Goal: Task Accomplishment & Management: Manage account settings

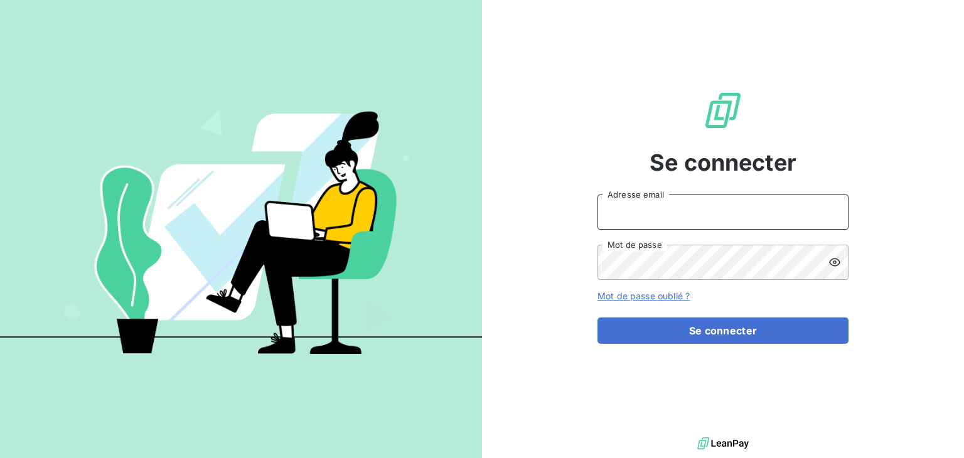
type input "[EMAIL_ADDRESS][DOMAIN_NAME]"
click at [835, 260] on icon at bounding box center [835, 262] width 13 height 13
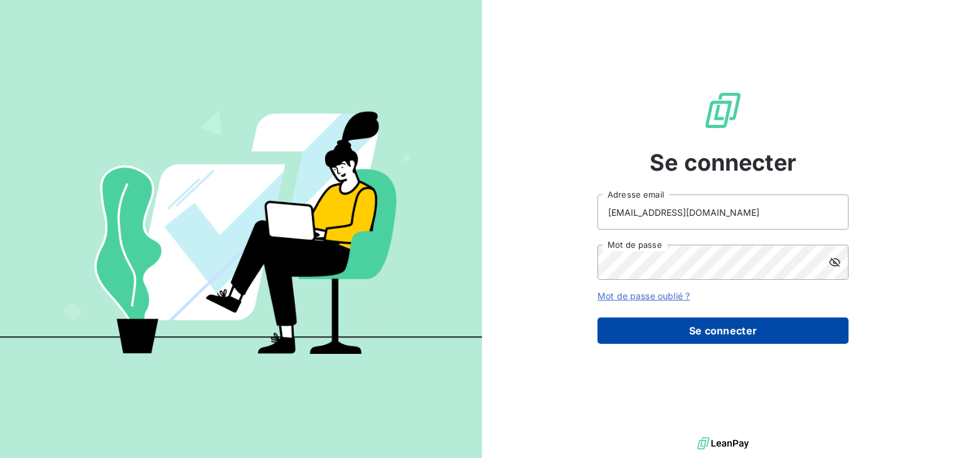
click at [788, 330] on button "Se connecter" at bounding box center [723, 331] width 251 height 26
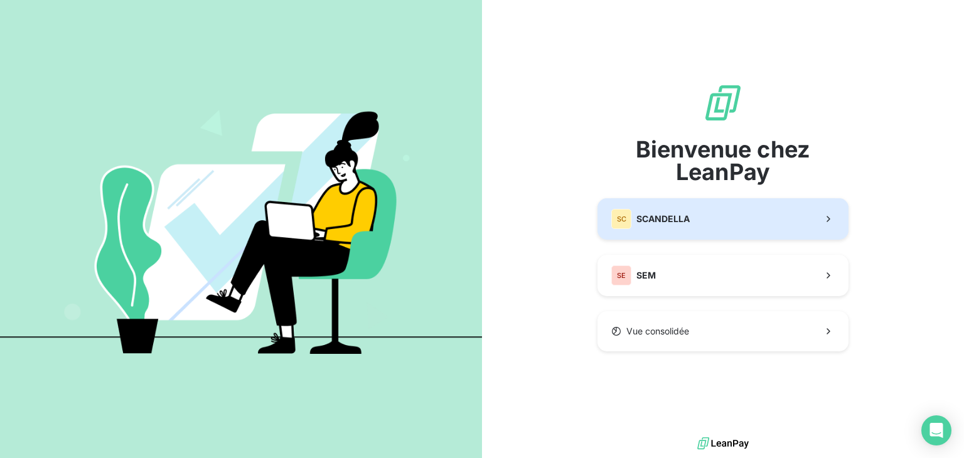
click at [711, 220] on button "SC SCANDELLA" at bounding box center [723, 218] width 251 height 41
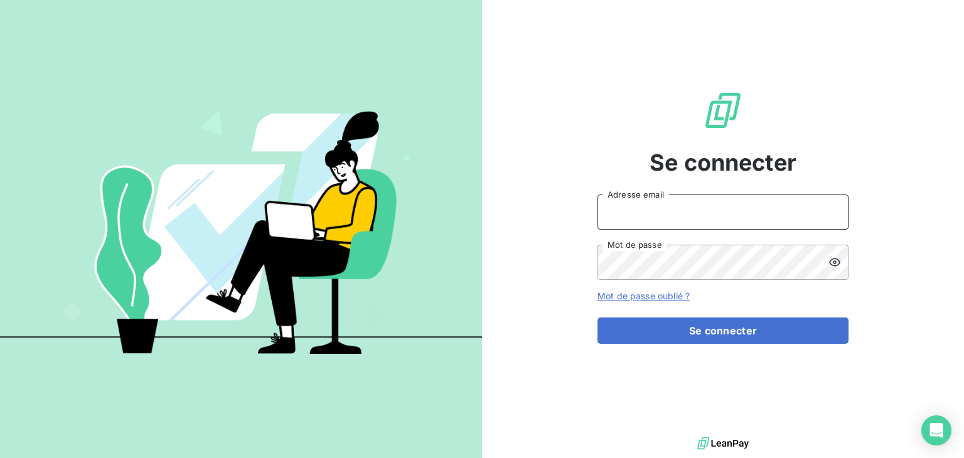
type input "[EMAIL_ADDRESS][DOMAIN_NAME]"
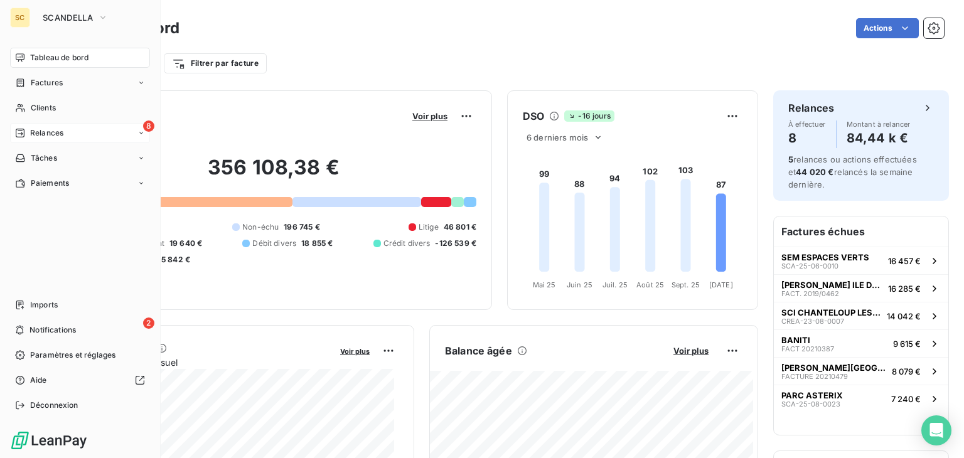
click at [43, 136] on span "Relances" at bounding box center [46, 132] width 33 height 11
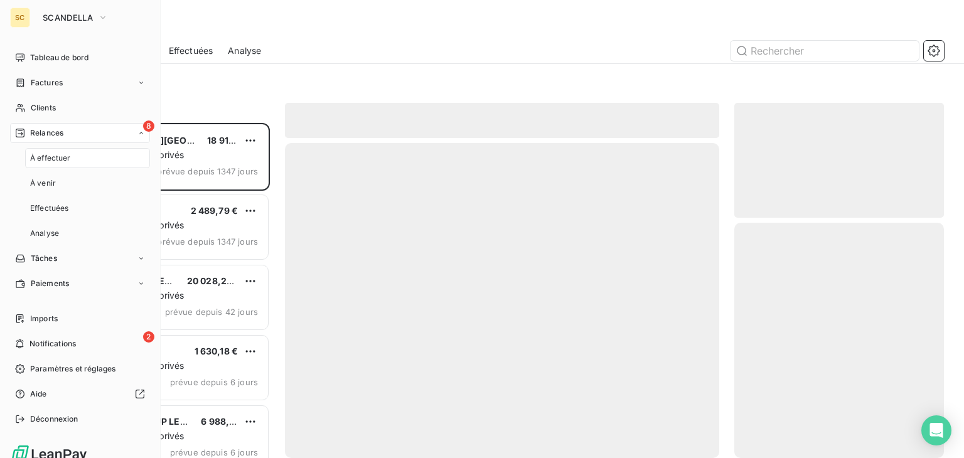
scroll to position [325, 200]
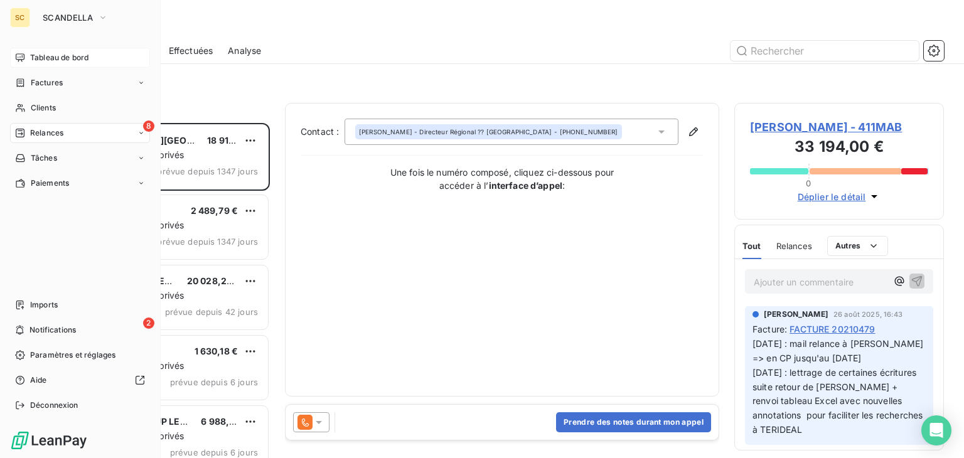
click at [63, 59] on span "Tableau de bord" at bounding box center [59, 57] width 58 height 11
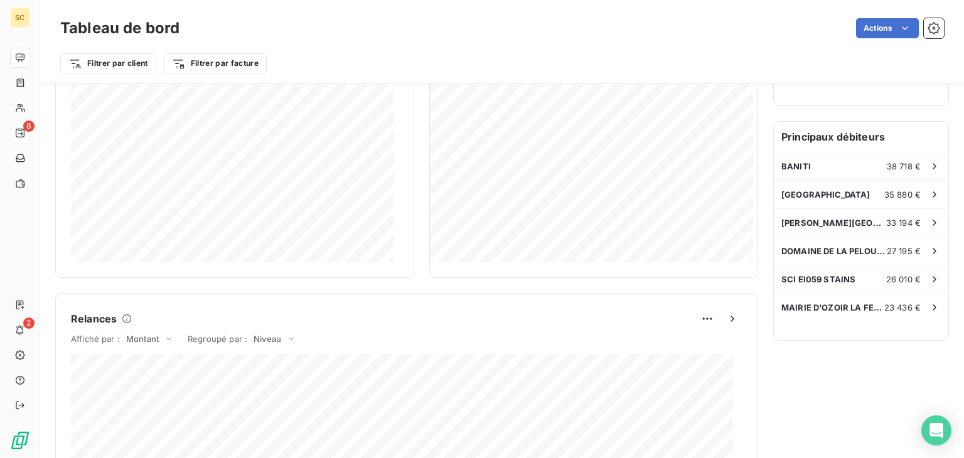
scroll to position [336, 0]
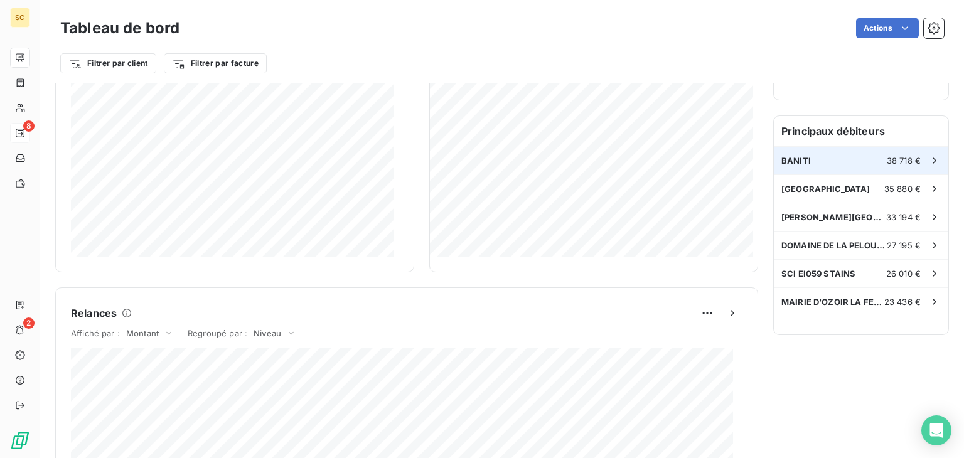
click at [888, 159] on span "38 718 €" at bounding box center [904, 161] width 34 height 10
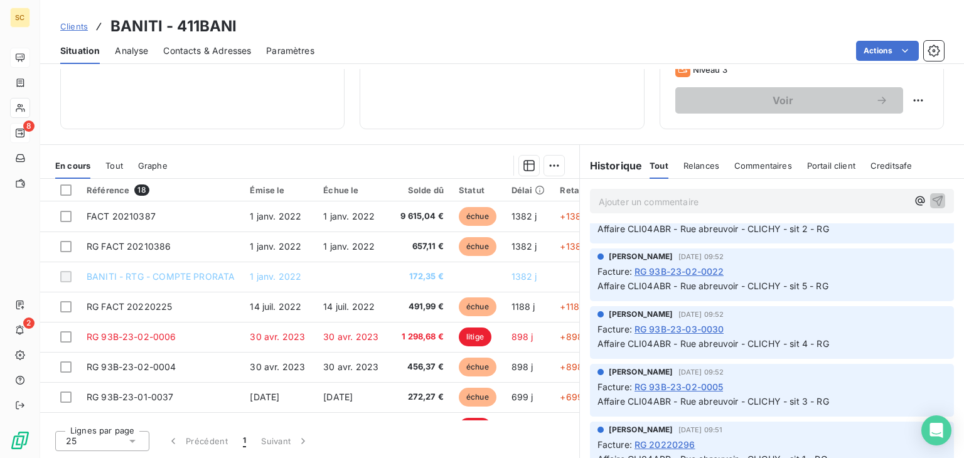
scroll to position [770, 0]
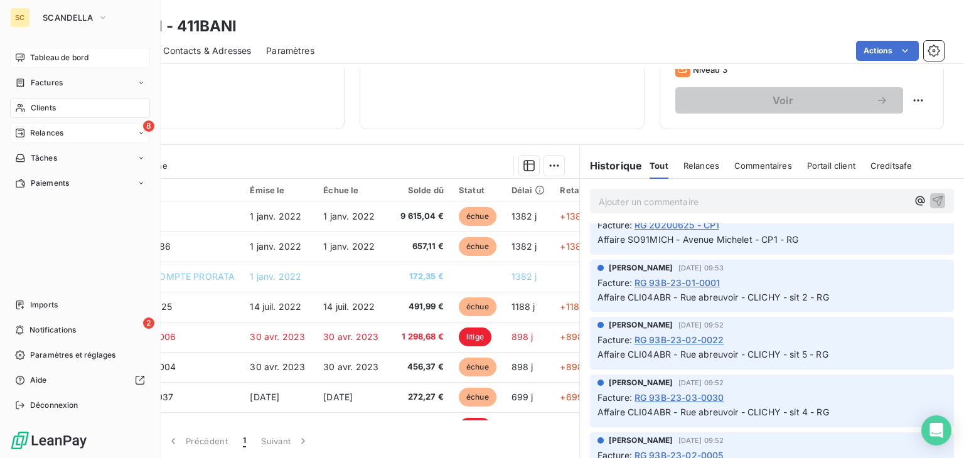
click at [77, 134] on div "8 Relances" at bounding box center [80, 133] width 140 height 20
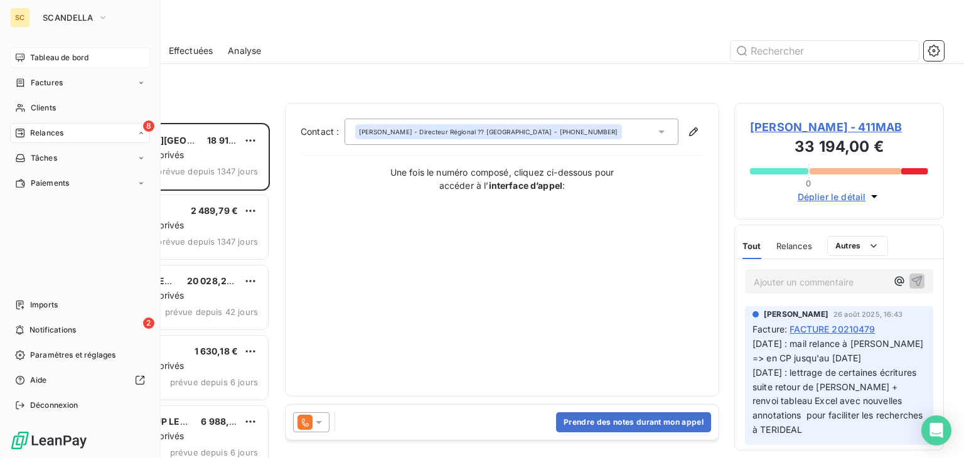
scroll to position [325, 200]
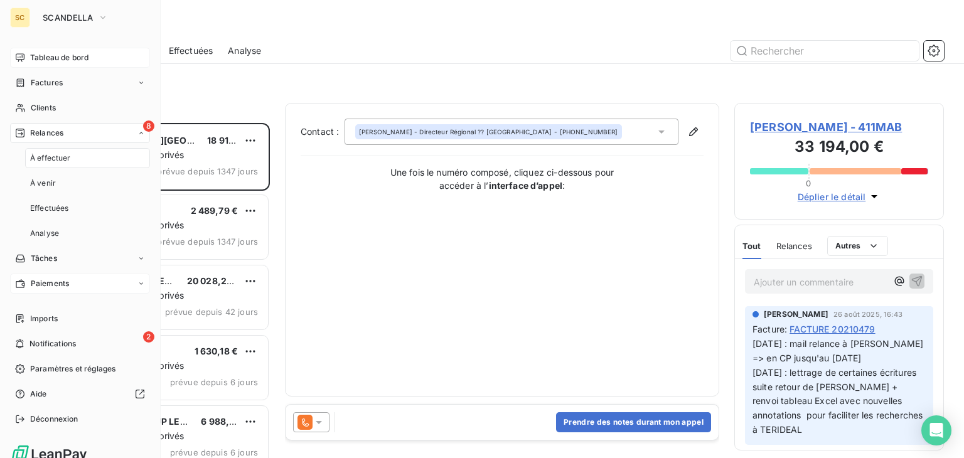
click at [43, 281] on span "Paiements" at bounding box center [50, 283] width 38 height 11
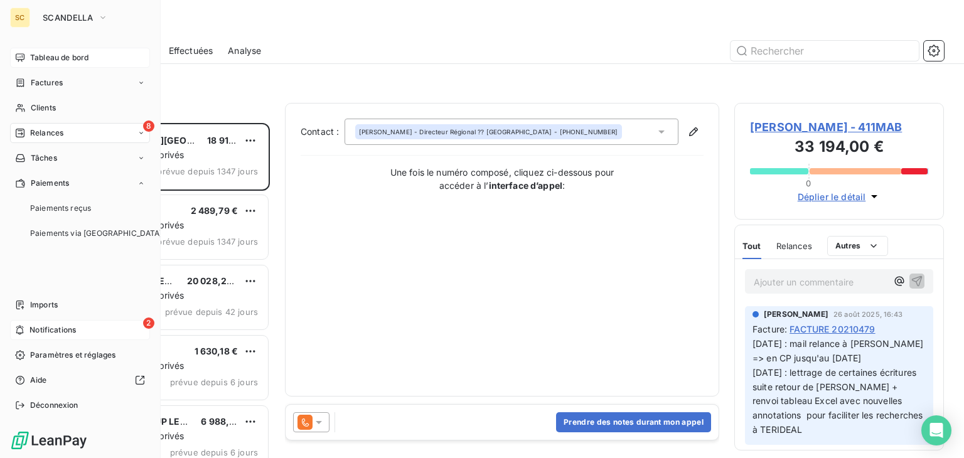
click at [58, 331] on span "Notifications" at bounding box center [53, 330] width 46 height 11
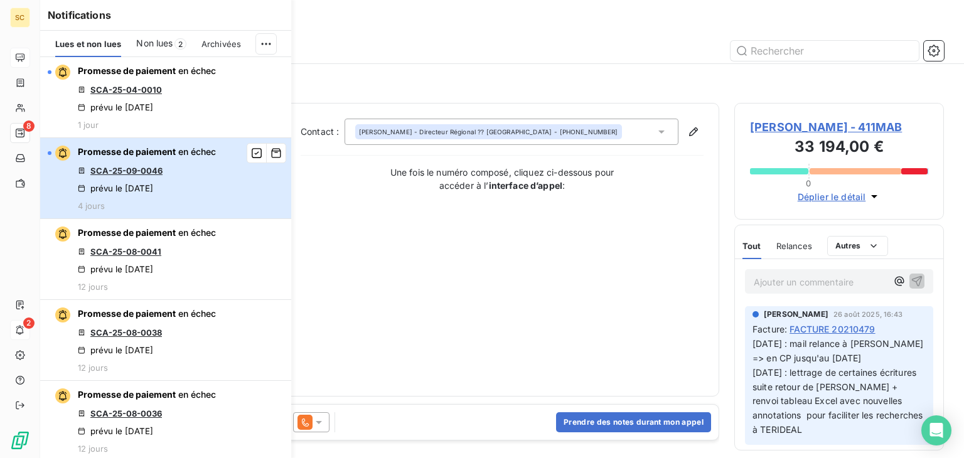
click at [173, 158] on span "Promesse de paiement en échec" at bounding box center [147, 152] width 138 height 13
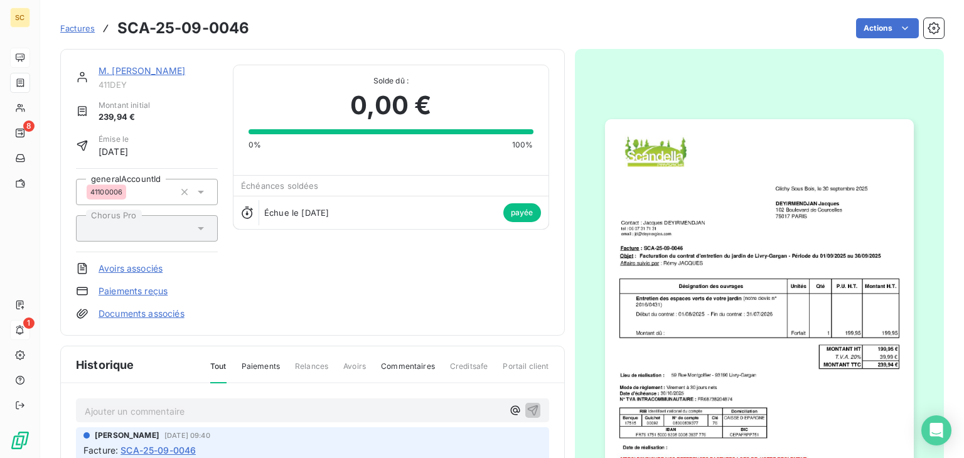
click at [80, 33] on span "Factures" at bounding box center [77, 28] width 35 height 10
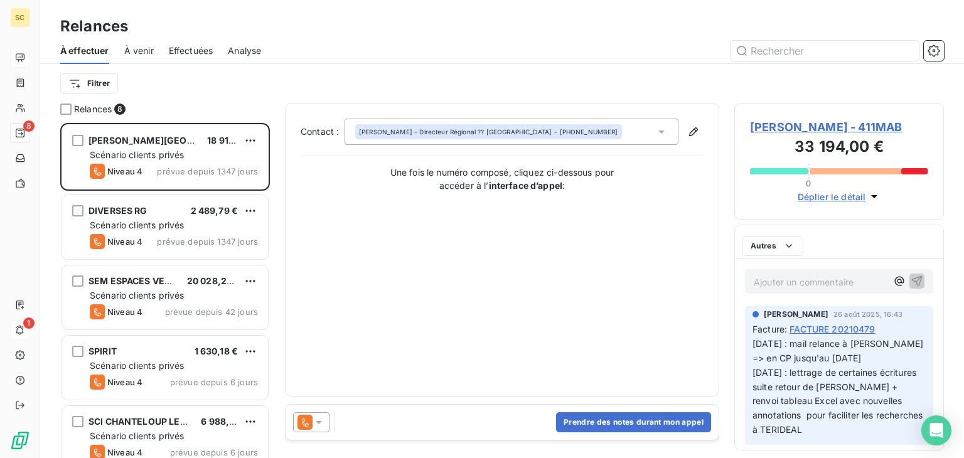
scroll to position [325, 200]
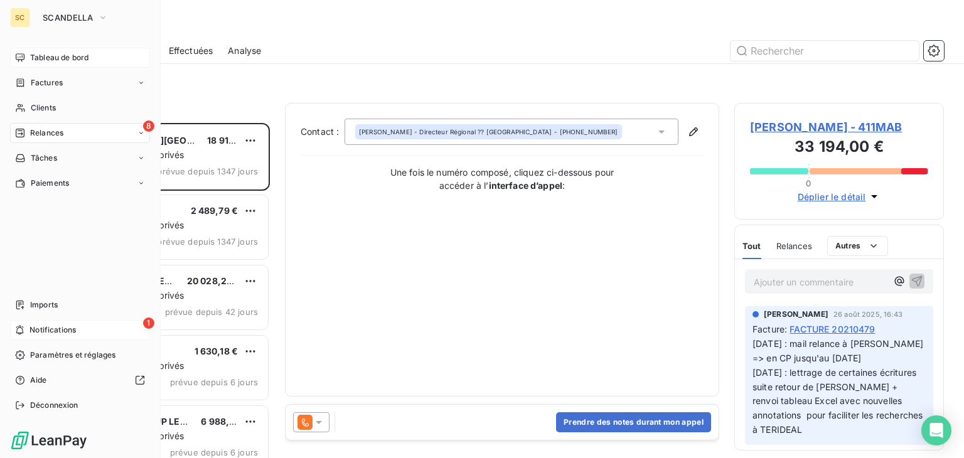
click at [63, 57] on span "Tableau de bord" at bounding box center [59, 57] width 58 height 11
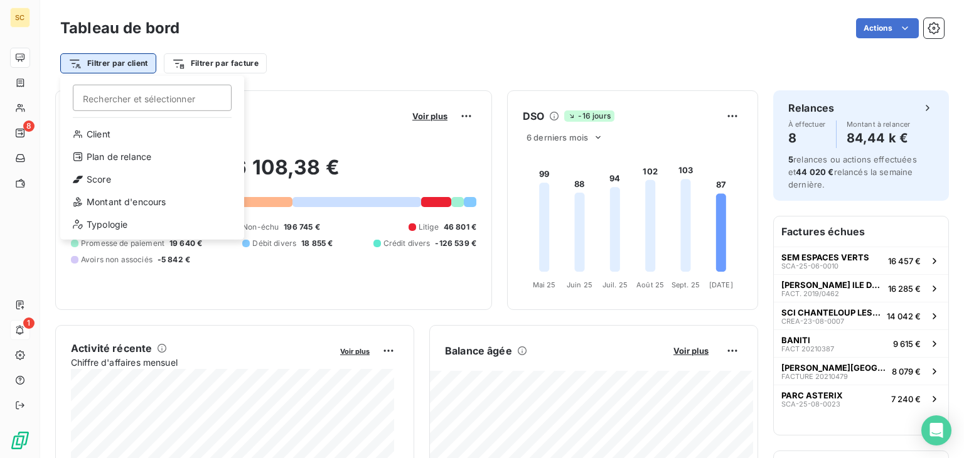
click at [120, 63] on html "SC 8 1 Tableau de bord Actions Filtrer par client [PERSON_NAME] et sélectionner…" at bounding box center [482, 229] width 964 height 458
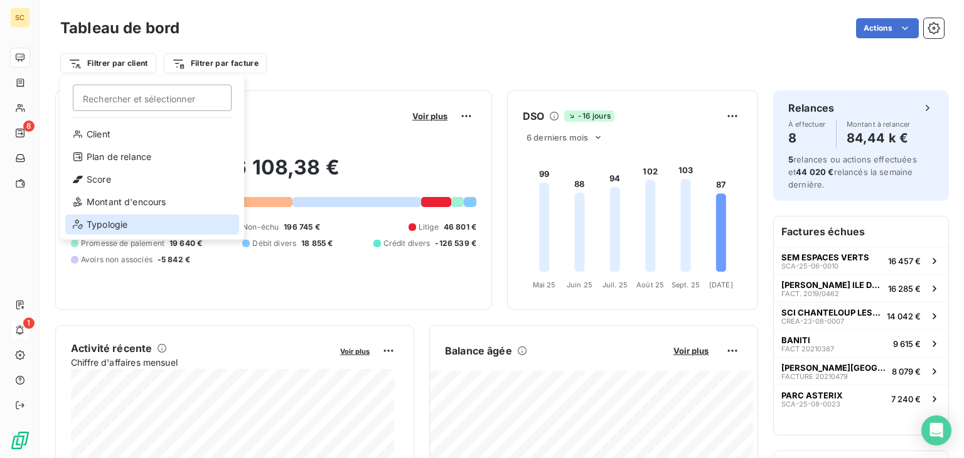
click at [114, 222] on div "Typologie" at bounding box center [152, 225] width 174 height 20
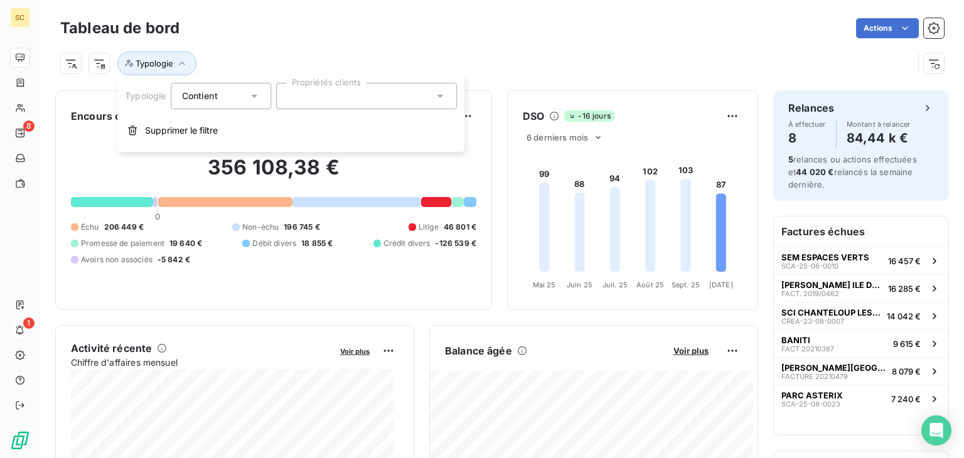
click at [257, 97] on icon at bounding box center [255, 96] width 13 height 13
click at [181, 63] on icon "button" at bounding box center [182, 63] width 13 height 13
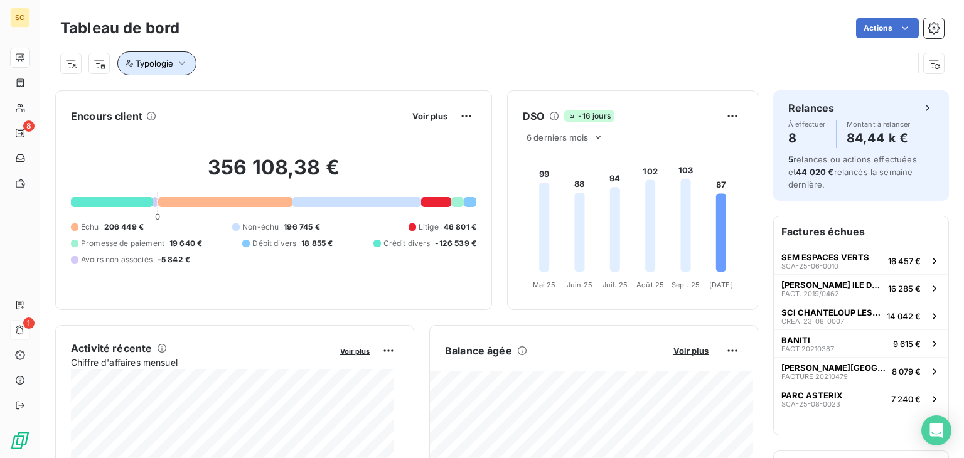
click at [131, 65] on icon "button" at bounding box center [130, 64] width 8 height 8
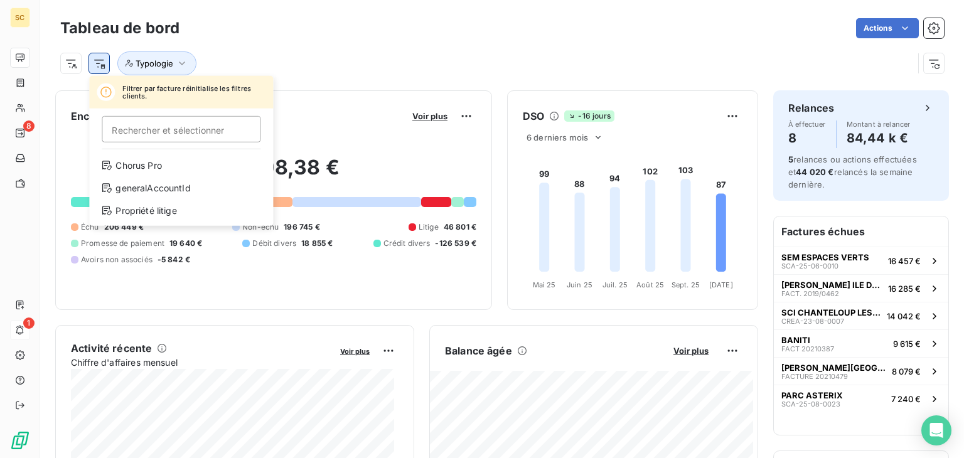
click at [100, 62] on html "SC 8 1 Tableau de bord Actions Filtrer par facture réinitialise les filtres cli…" at bounding box center [482, 229] width 964 height 458
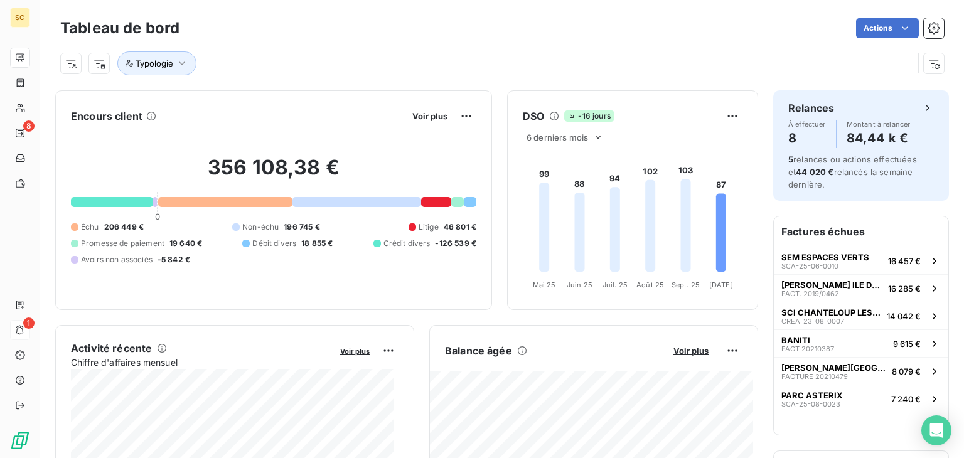
click at [75, 60] on html "SC 8 1 Tableau de bord Actions Typologie Encours client Voir plus 356 108,38 € …" at bounding box center [482, 229] width 964 height 458
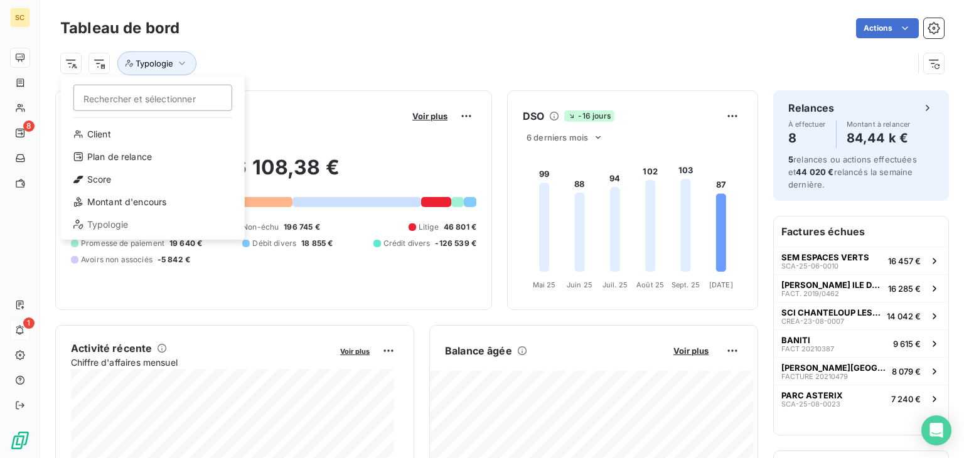
click at [75, 60] on html "SC 8 1 Tableau de bord Actions Rechercher et sélectionner Client Plan de relanc…" at bounding box center [482, 229] width 964 height 458
click at [104, 136] on div "Client" at bounding box center [153, 134] width 174 height 20
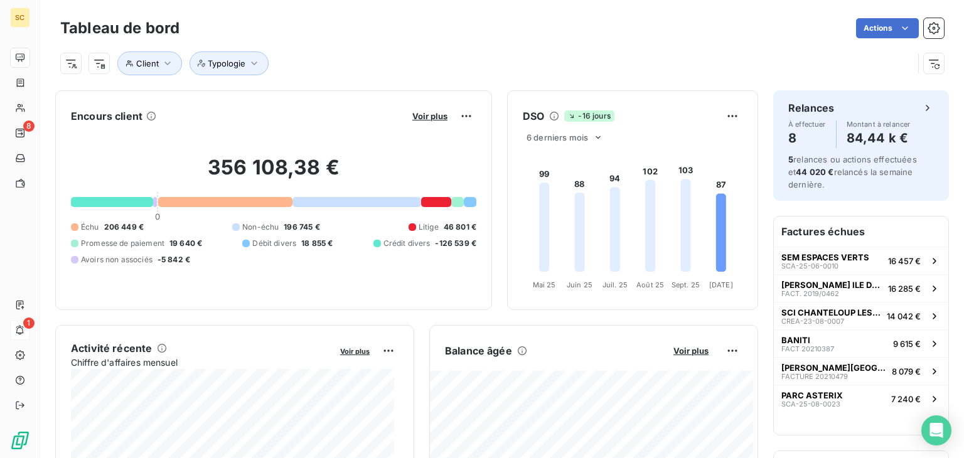
click at [338, 43] on div "Client Typologie" at bounding box center [502, 58] width 884 height 34
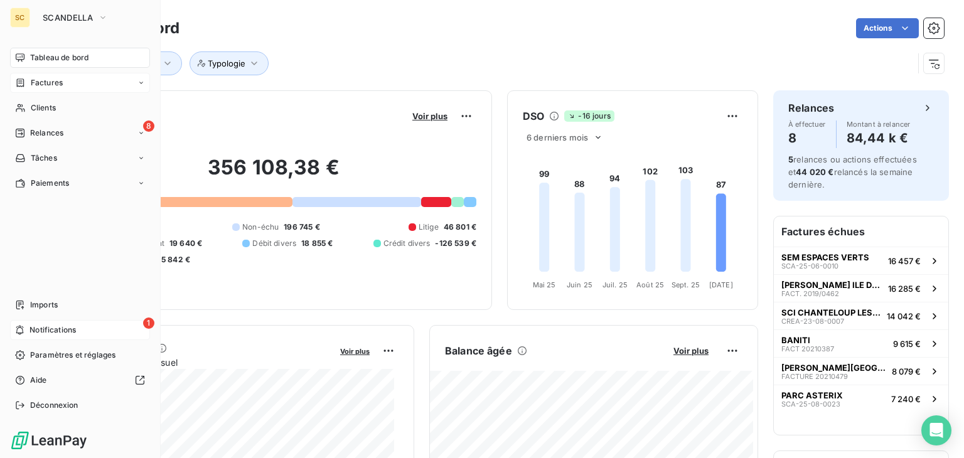
click at [144, 85] on icon at bounding box center [141, 83] width 8 height 8
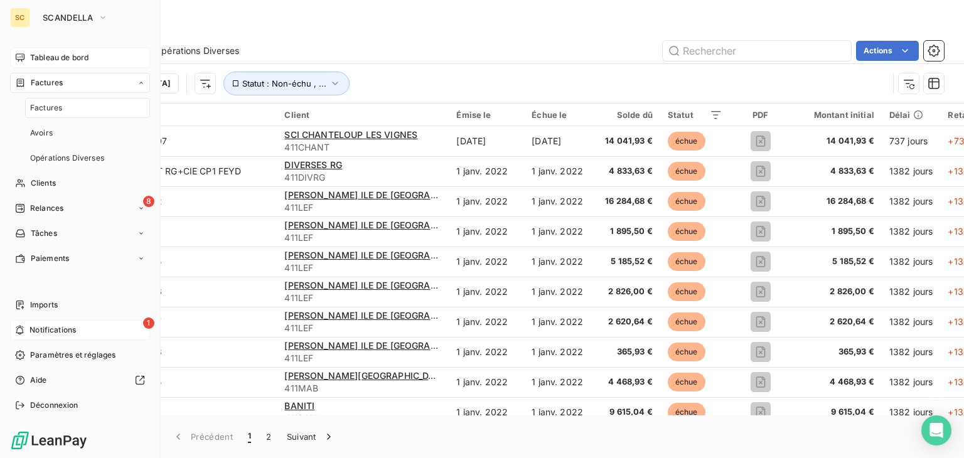
click at [143, 83] on icon at bounding box center [141, 83] width 8 height 8
click at [67, 134] on div "8 Relances" at bounding box center [80, 133] width 140 height 20
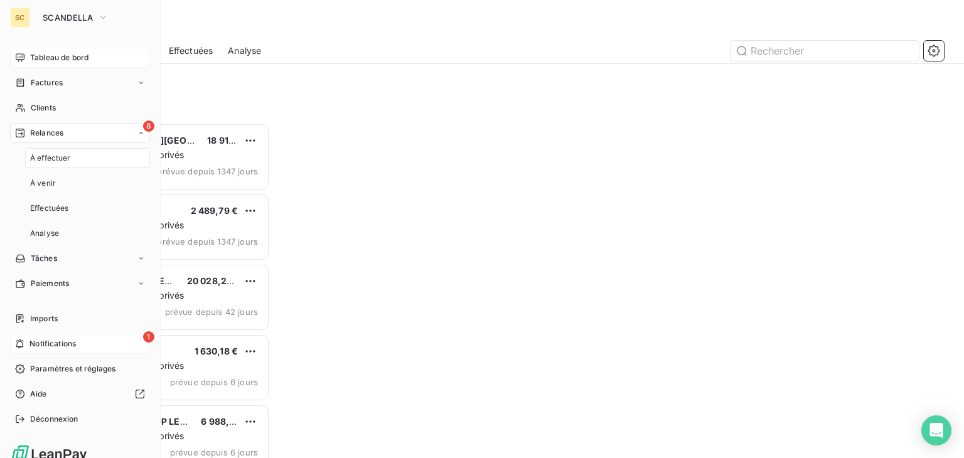
scroll to position [325, 200]
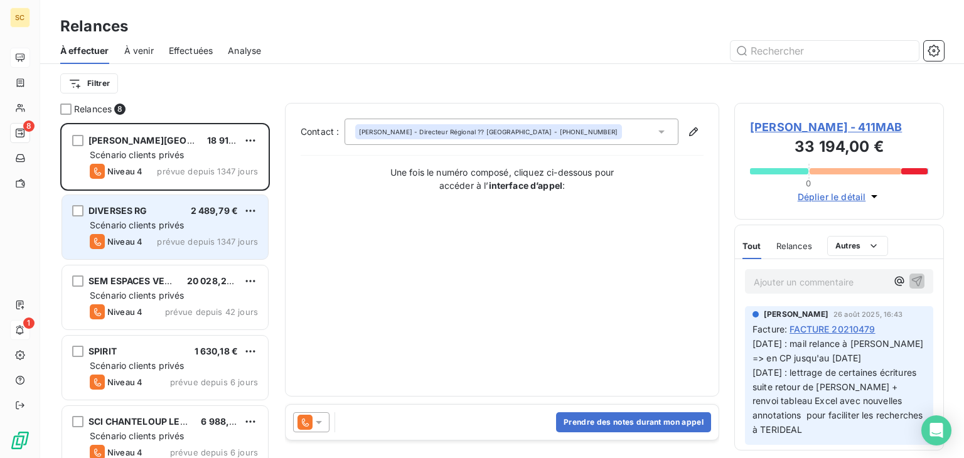
click at [139, 234] on div "Niveau 4" at bounding box center [116, 241] width 53 height 15
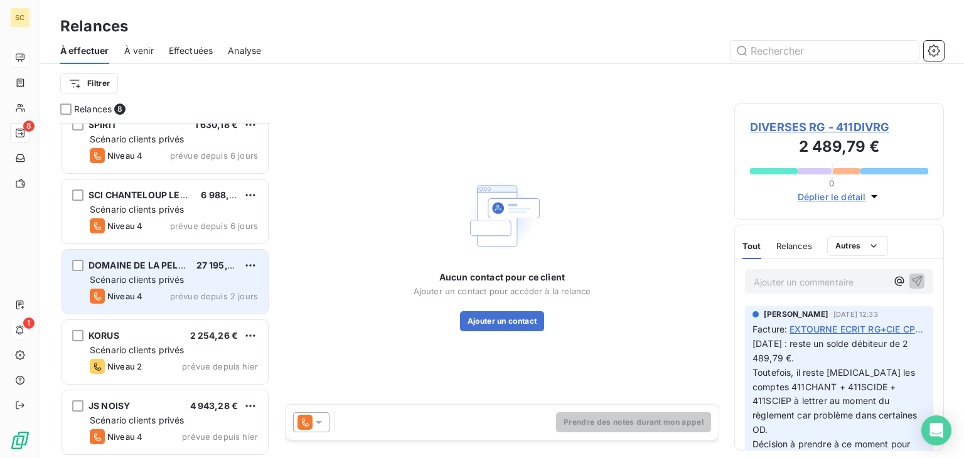
click at [141, 275] on span "Scénario clients privés" at bounding box center [137, 279] width 94 height 11
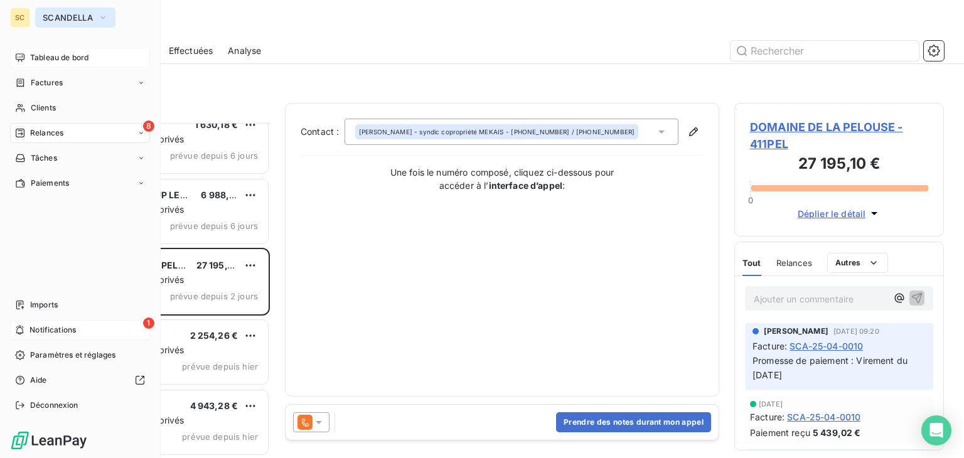
click at [93, 23] on button "SCANDELLA" at bounding box center [75, 18] width 80 height 20
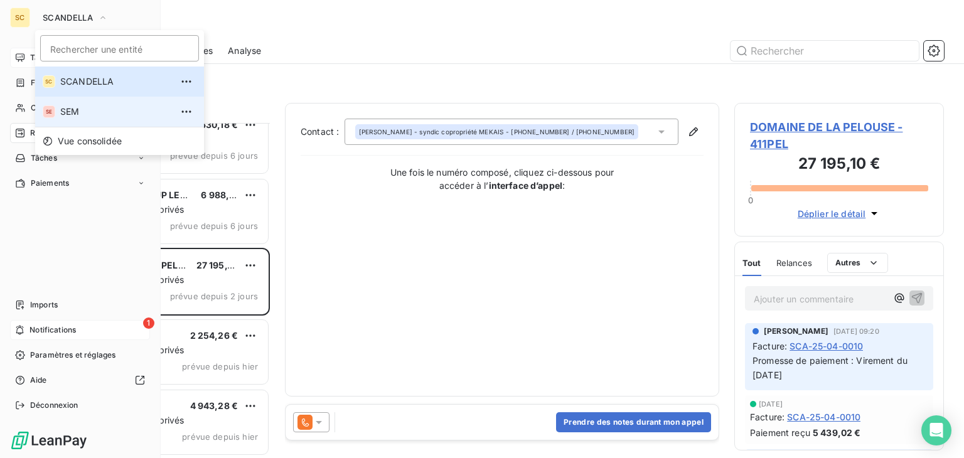
click at [78, 109] on span "SEM" at bounding box center [115, 111] width 111 height 13
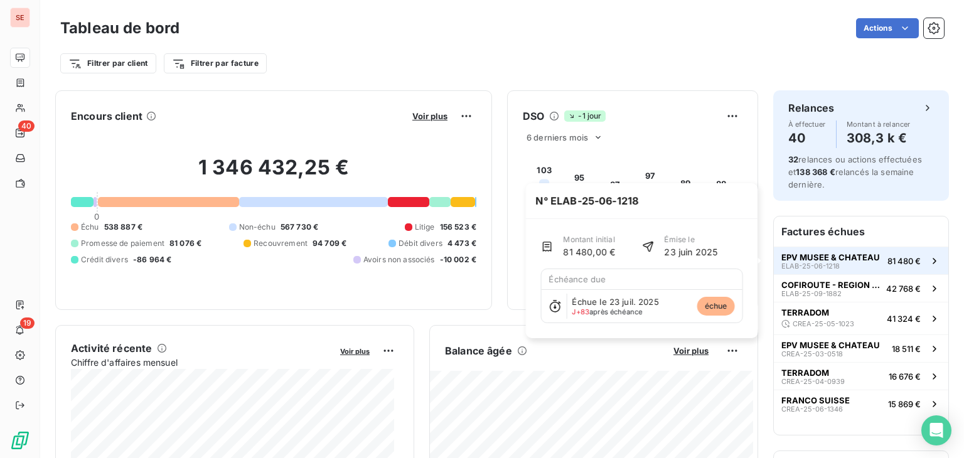
click at [811, 271] on button "EPV MUSEE & CHATEAU ELAB-25-06-1218 81 480 €" at bounding box center [861, 261] width 174 height 28
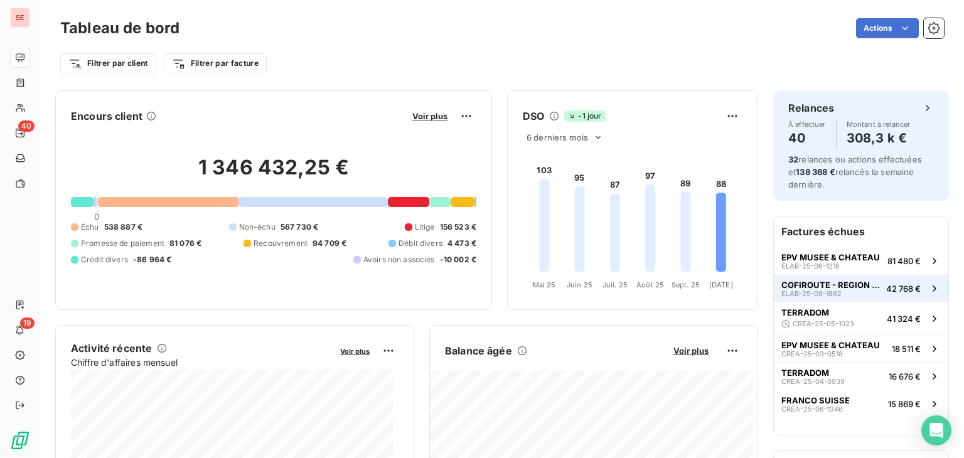
click at [796, 286] on span "COFIROUTE - REGION IDF (VINCI)" at bounding box center [831, 285] width 100 height 10
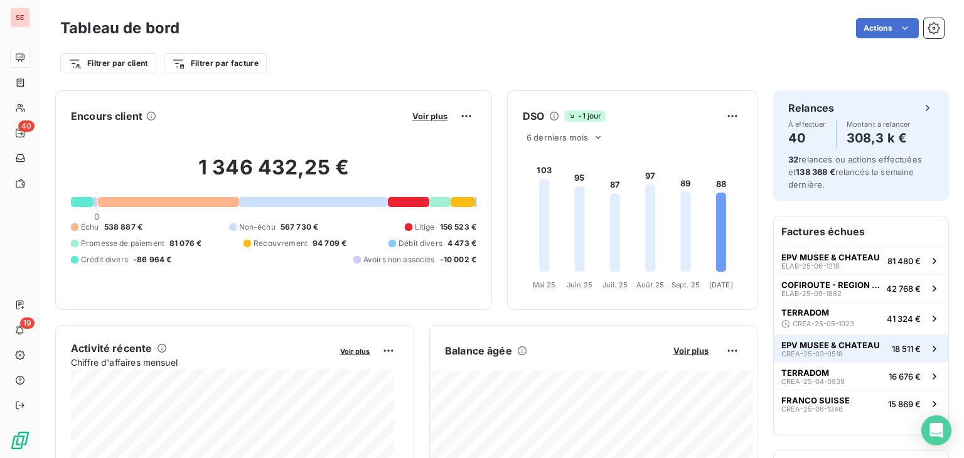
click at [874, 342] on button "EPV MUSEE & CHATEAU CREA-25-03-0518 18 511 €" at bounding box center [861, 349] width 174 height 28
